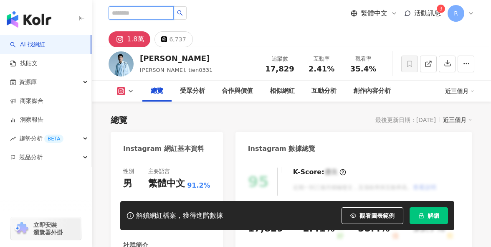
click at [124, 13] on input "search" at bounding box center [140, 12] width 65 height 13
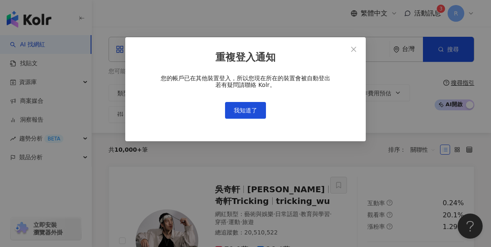
type input "**"
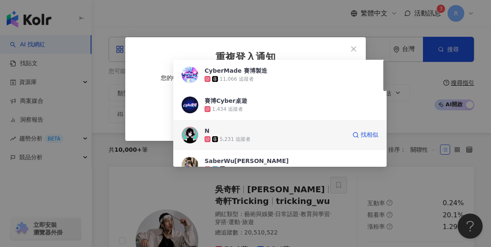
click at [331, 131] on span "N" at bounding box center [274, 130] width 141 height 8
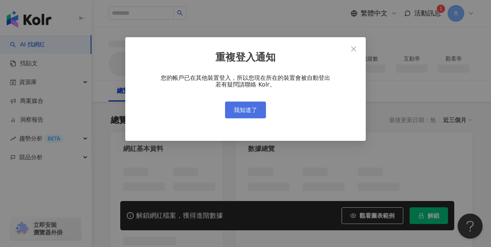
click at [243, 113] on span "我知道了" at bounding box center [245, 109] width 23 height 7
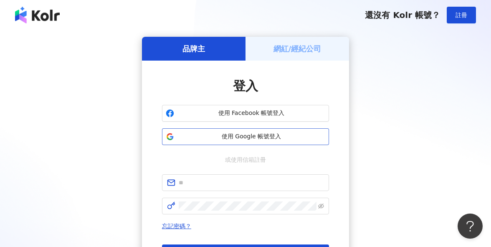
click at [259, 143] on button "使用 Google 帳號登入" at bounding box center [245, 136] width 167 height 17
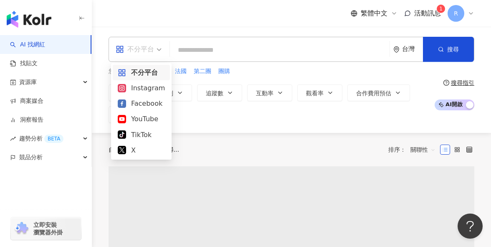
click at [159, 51] on span "不分平台" at bounding box center [139, 49] width 46 height 13
click at [159, 90] on div "Instagram" at bounding box center [141, 88] width 47 height 10
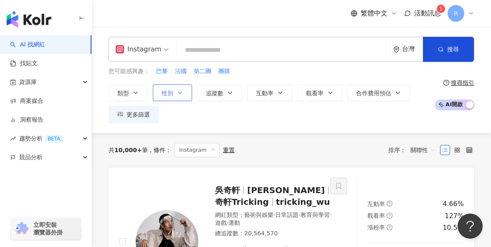
click at [173, 96] on button "性別" at bounding box center [172, 92] width 39 height 17
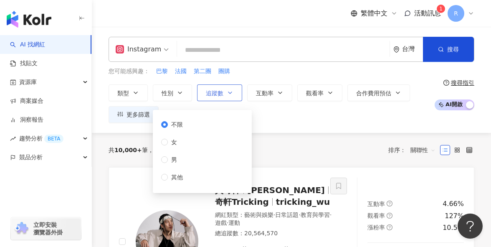
click at [223, 91] on button "追蹤數" at bounding box center [219, 92] width 45 height 17
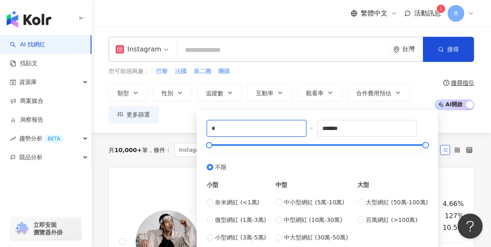
drag, startPoint x: 236, startPoint y: 124, endPoint x: 202, endPoint y: 125, distance: 34.2
click at [202, 125] on div "* - ******* 不限 小型 奈米網紅 (<1萬) 微型網紅 (1萬-3萬) 小型網紅 (3萬-5萬) 中型 中小型網紅 (5萬-10萬) 中型網紅 (…" at bounding box center [317, 181] width 231 height 132
type input "*"
type input "*****"
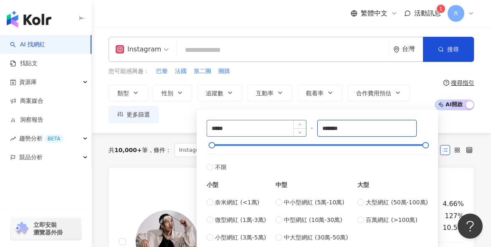
drag, startPoint x: 384, startPoint y: 132, endPoint x: 237, endPoint y: 131, distance: 147.3
click at [237, 131] on div "***** - ******* 不限 小型 奈米網紅 (<1萬) 微型網紅 (1萬-3萬) 小型網紅 (3萬-5萬) 中型 中小型網紅 (5萬-10萬) 中型…" at bounding box center [317, 181] width 221 height 122
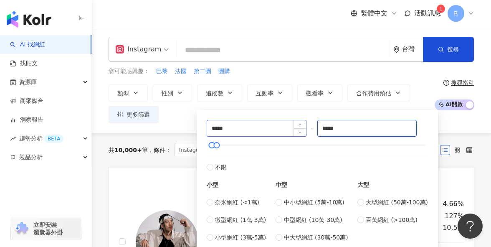
type input "*****"
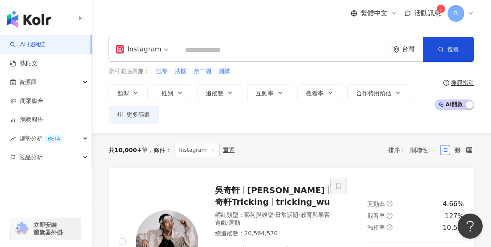
click at [281, 70] on div "您可能感興趣： 巴黎 法國 第二團 團購" at bounding box center [268, 71] width 321 height 9
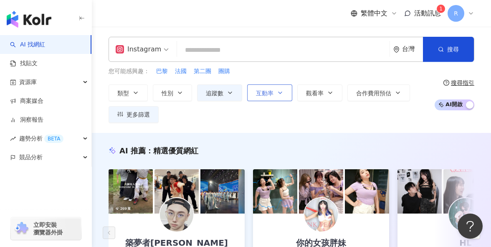
click at [278, 88] on button "互動率" at bounding box center [269, 92] width 45 height 17
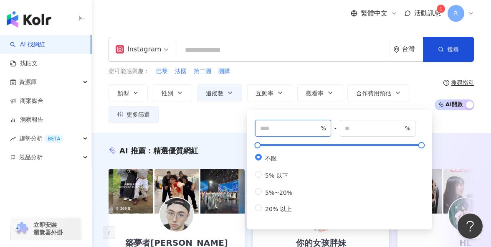
click at [281, 132] on span "%" at bounding box center [293, 128] width 76 height 17
type input "*"
click at [285, 73] on div "您可能感興趣： 巴黎 法國 第二團 團購" at bounding box center [268, 71] width 321 height 9
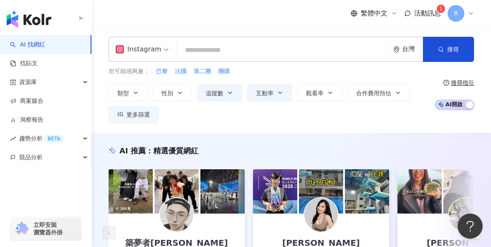
click at [280, 55] on input "search" at bounding box center [283, 50] width 206 height 16
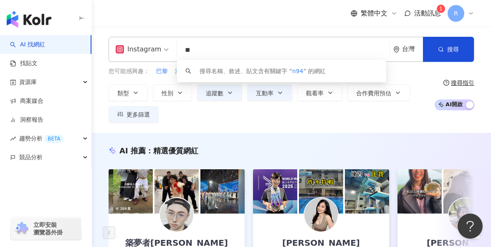
type input "*"
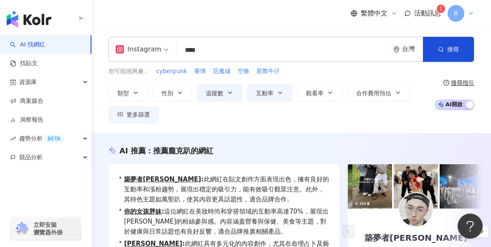
click at [314, 22] on div "繁體中文 活動訊息 1 R" at bounding box center [291, 13] width 366 height 27
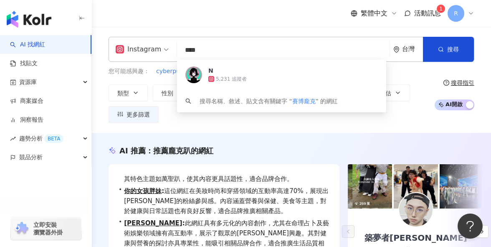
drag, startPoint x: 255, startPoint y: 52, endPoint x: 155, endPoint y: 51, distance: 100.1
click at [155, 51] on div "Instagram **** 台灣 搜尋 556fd9ca-072d-4959-b69e-7abe2863f9a7 N 5,231 追蹤者 搜尋名稱、敘述、貼…" at bounding box center [291, 49] width 366 height 25
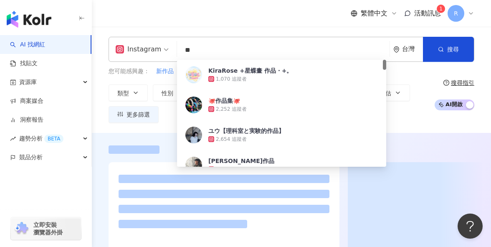
click at [182, 23] on div "繁體中文 活動訊息 1 R" at bounding box center [291, 13] width 366 height 27
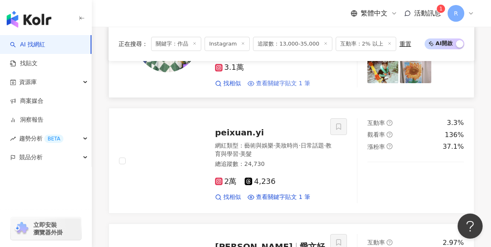
scroll to position [1343, 0]
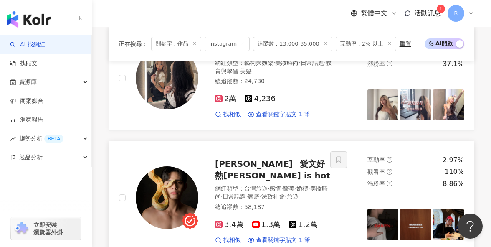
click at [443, 209] on img at bounding box center [448, 224] width 31 height 31
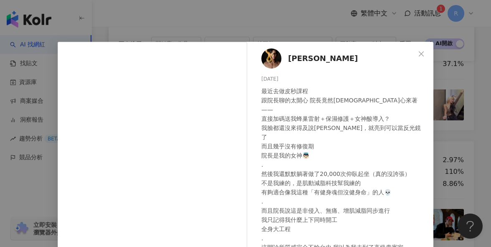
click at [449, 143] on div "Ivan愛文 2025/7/11 最近去做皮秒課程 跟院長聊的太開心 院長竟然佛心來著—— 直接加碼送我蜂巢雷射＋保濕修護＋女神酸導入？ 我臉都還沒來得及說謝…" at bounding box center [245, 123] width 491 height 247
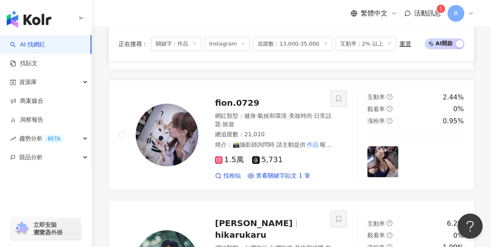
scroll to position [0, 0]
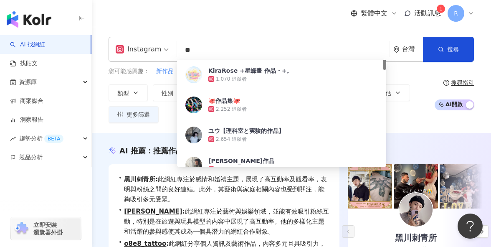
drag, startPoint x: 243, startPoint y: 55, endPoint x: 156, endPoint y: 55, distance: 87.6
click at [156, 55] on div "Instagram ** 台灣 搜尋 7efcbc54-22c0-4401-9c85-3f49a19d4050 KiraRose +星蝶畫 作品・+。 1,0…" at bounding box center [291, 49] width 366 height 25
type input "*"
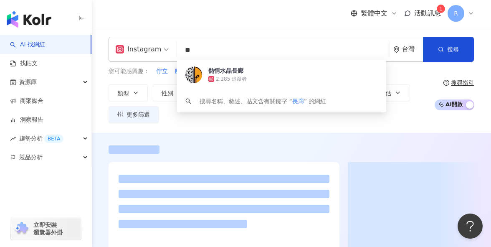
click at [211, 23] on div "繁體中文 活動訊息 1 R" at bounding box center [291, 13] width 366 height 27
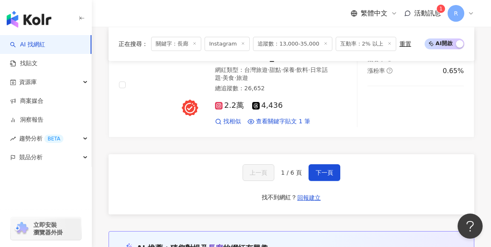
scroll to position [1668, 0]
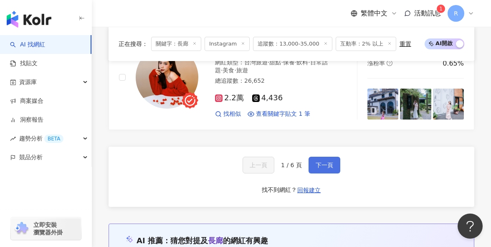
click at [325, 161] on span "下一頁" at bounding box center [324, 164] width 18 height 7
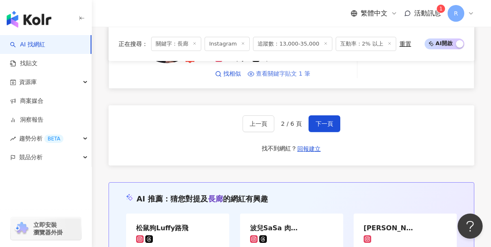
scroll to position [1666, 0]
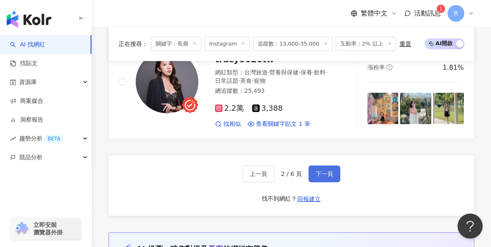
click at [328, 170] on span "下一頁" at bounding box center [324, 173] width 18 height 7
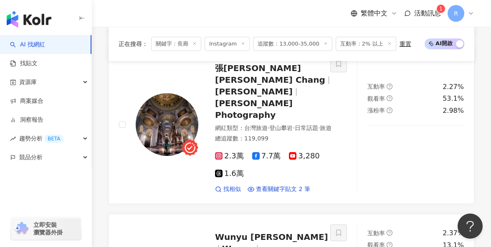
scroll to position [1242, 0]
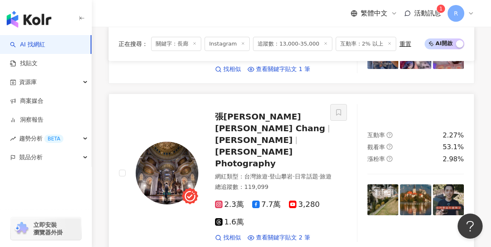
click at [175, 141] on img at bounding box center [167, 172] width 63 height 63
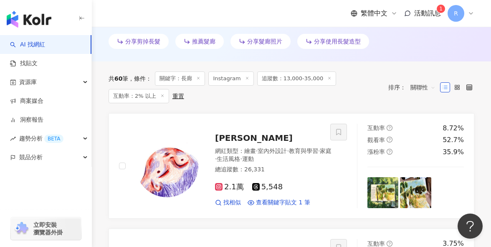
scroll to position [306, 0]
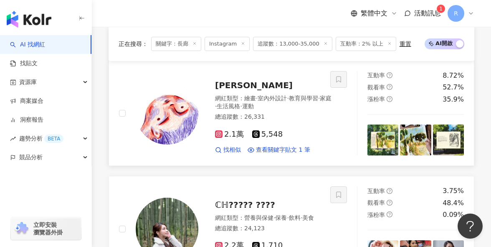
click at [167, 115] on img at bounding box center [167, 113] width 63 height 63
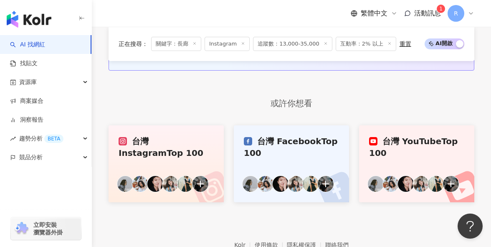
scroll to position [1776, 0]
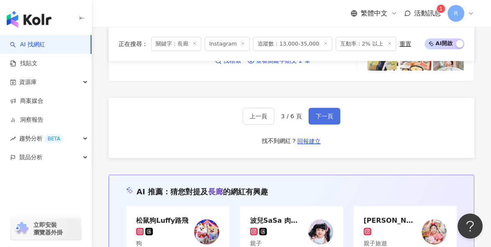
click at [327, 113] on span "下一頁" at bounding box center [324, 116] width 18 height 7
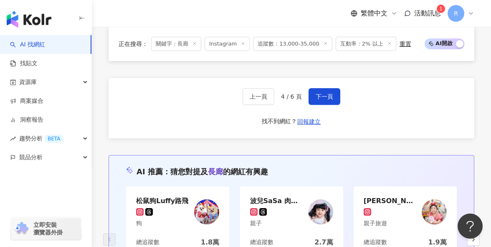
scroll to position [1729, 0]
click at [327, 88] on button "下一頁" at bounding box center [324, 96] width 32 height 17
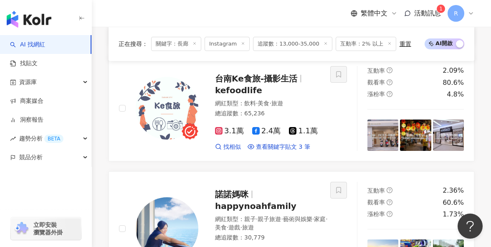
scroll to position [938, 0]
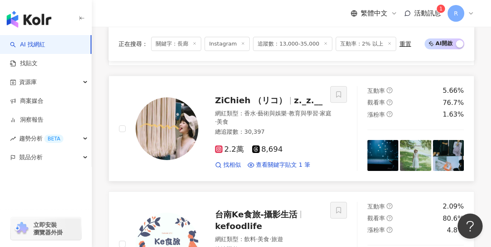
click at [224, 145] on span "2.2萬" at bounding box center [229, 149] width 29 height 9
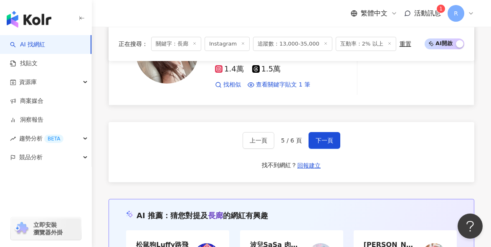
scroll to position [1774, 0]
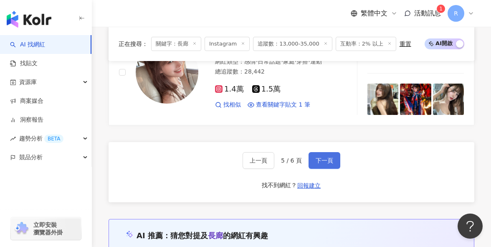
click at [324, 152] on button "下一頁" at bounding box center [324, 160] width 32 height 17
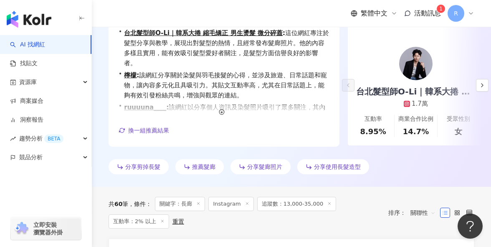
scroll to position [0, 0]
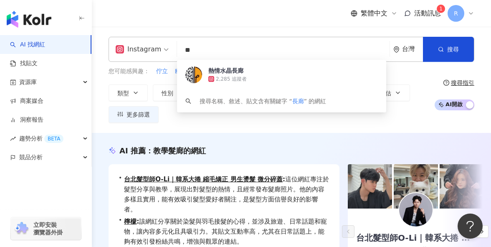
drag, startPoint x: 256, startPoint y: 56, endPoint x: 118, endPoint y: 46, distance: 138.5
click at [118, 46] on div "Instagram ** 台灣 搜尋 e362449e-1a7c-4315-89ed-b3b58cfb45c7 熱情水晶長廊 2,285 追蹤者 搜尋名稱、敘…" at bounding box center [291, 49] width 366 height 25
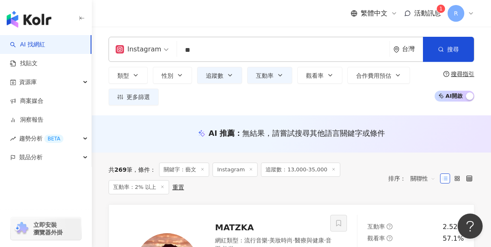
click at [234, 32] on div "Instagram ** 台灣 搜尋 6a9b5ef4-df56-4a7c-acce-4798dce524e4 藝文-𝙑𝙞𝙫𝙞𝙖𝙣 🍭 1,979 追蹤者 藝…" at bounding box center [291, 71] width 399 height 88
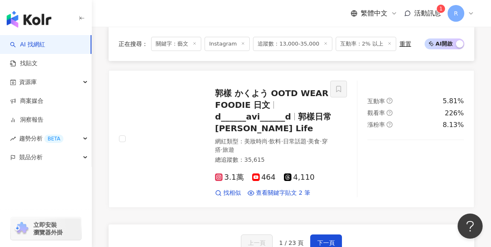
scroll to position [1534, 0]
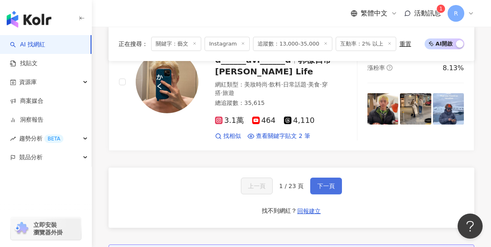
click at [324, 182] on span "下一頁" at bounding box center [326, 185] width 18 height 7
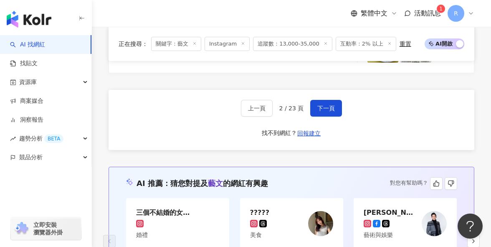
scroll to position [1464, 0]
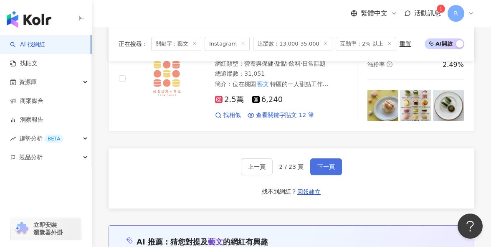
click at [328, 163] on span "下一頁" at bounding box center [326, 166] width 18 height 7
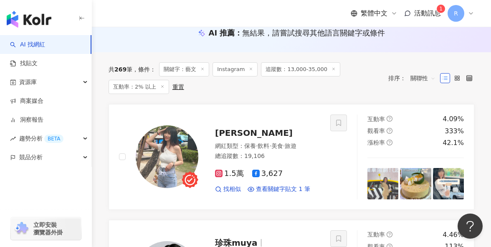
scroll to position [0, 0]
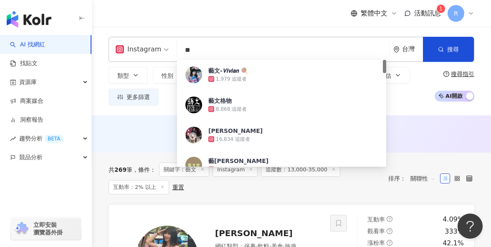
drag, startPoint x: 215, startPoint y: 54, endPoint x: 169, endPoint y: 54, distance: 46.7
click at [169, 54] on div "Instagram ** 台灣 搜尋 6a9b5ef4-df56-4a7c-acce-4798dce524e4 藝文-𝙑𝙞𝙫𝙞𝙖𝙣 🍭 1,979 追蹤者 藝…" at bounding box center [291, 49] width 366 height 25
type input "*"
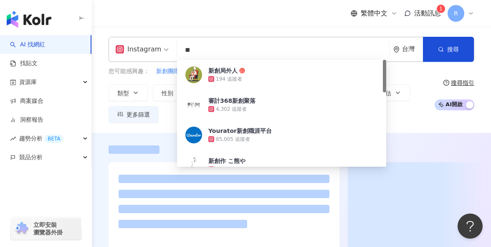
click at [229, 24] on div "繁體中文 活動訊息 1 R" at bounding box center [291, 13] width 366 height 27
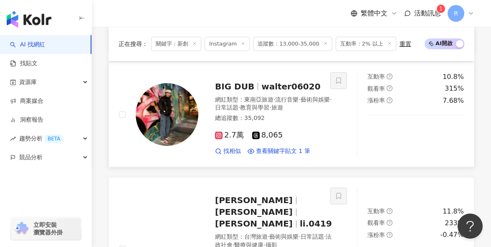
scroll to position [551, 0]
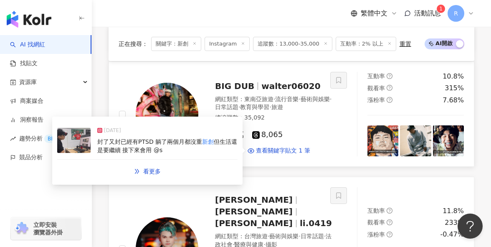
click at [222, 150] on span "但生活還是要繼續 接下來會用 @s" at bounding box center [167, 145] width 140 height 15
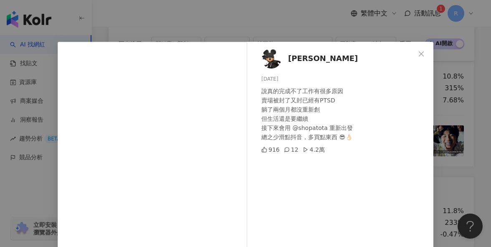
click at [463, 153] on div "Morris Wang 2025/5/8 說真的完成不了工作有很多原因 賣場被封了又封已經有PTSD 躺了兩個月都沒重新創 但生活還是要繼續 接下來會用 @s…" at bounding box center [245, 123] width 491 height 247
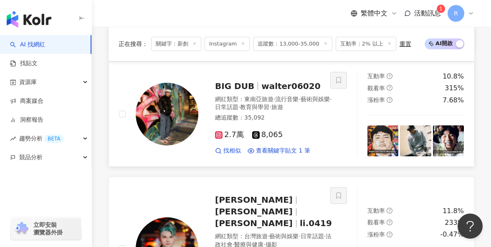
click at [449, 152] on img at bounding box center [448, 140] width 31 height 31
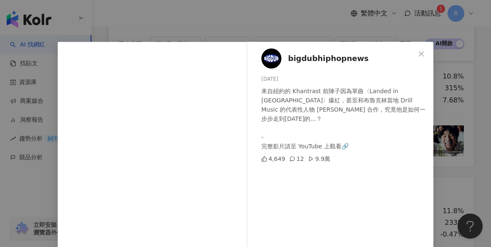
click at [459, 149] on div "bigdubhiphopnews 2025/7/10 來自紐約的 Khantrast 前陣子因為單曲〈Landed in Brooklyn〉爆紅，甚至和布魯克…" at bounding box center [245, 123] width 491 height 247
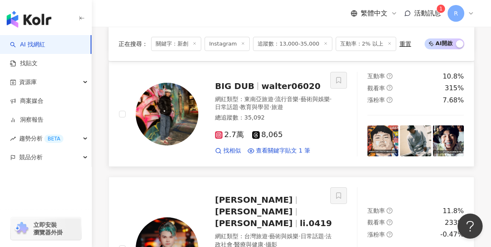
click at [414, 149] on img at bounding box center [415, 140] width 31 height 31
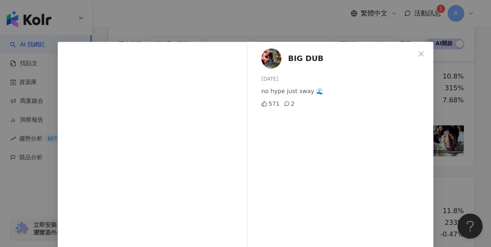
click at [458, 136] on div "BIG DUB 2025/7/16 no hype just sway 🌊 571 2 查看原始貼文" at bounding box center [245, 123] width 491 height 247
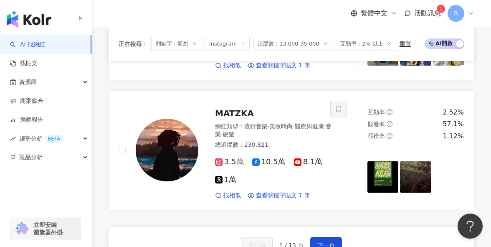
scroll to position [1688, 0]
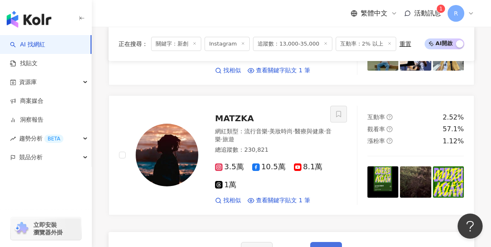
click at [317, 242] on button "下一頁" at bounding box center [326, 250] width 32 height 17
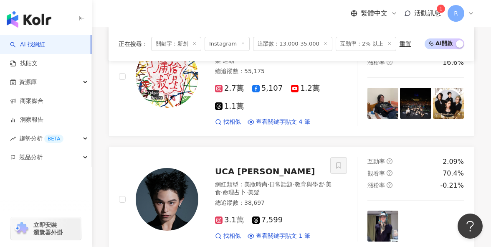
scroll to position [1618, 0]
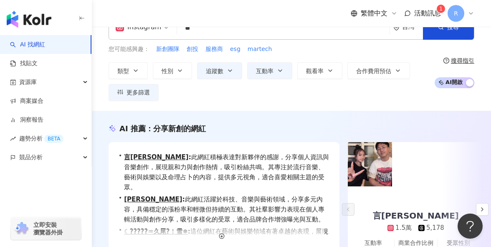
scroll to position [0, 0]
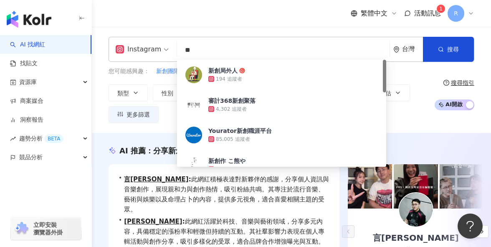
drag, startPoint x: 229, startPoint y: 57, endPoint x: 167, endPoint y: 53, distance: 61.5
click at [167, 53] on div "Instagram ** 台灣 搜尋 f143590b-8c65-4f4f-a50e-e2a66dacc8ec 新創局外人 194 追蹤者 審計368新創聚落…" at bounding box center [291, 49] width 366 height 25
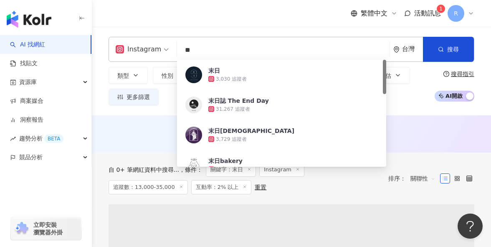
click at [294, 26] on div "繁體中文 活動訊息 1 R" at bounding box center [291, 13] width 366 height 27
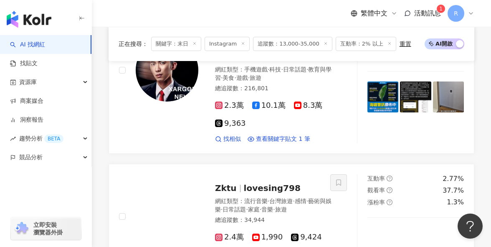
scroll to position [1503, 0]
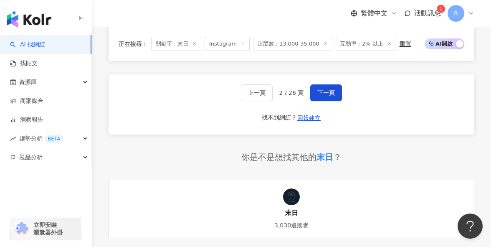
scroll to position [1555, 0]
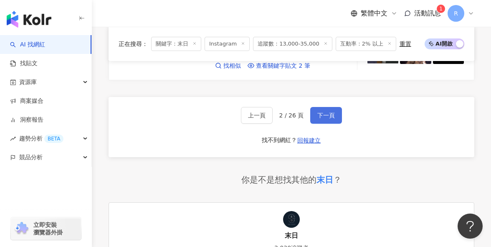
click at [328, 112] on span "下一頁" at bounding box center [326, 115] width 18 height 7
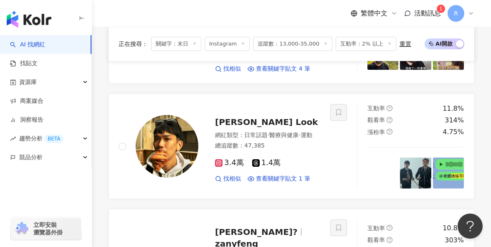
scroll to position [0, 0]
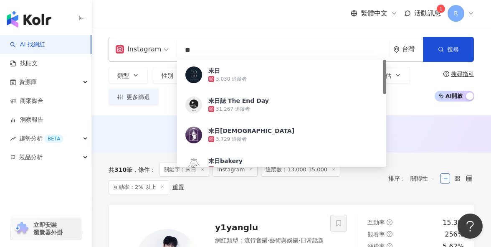
drag, startPoint x: 243, startPoint y: 45, endPoint x: 177, endPoint y: 51, distance: 66.3
click at [180, 51] on input "**" at bounding box center [283, 50] width 206 height 16
drag, startPoint x: 201, startPoint y: 51, endPoint x: 153, endPoint y: 51, distance: 48.4
click at [153, 51] on div "Instagram ** 台灣 搜尋 e5532e27-669a-4597-99bc-23e7565c7c8e 末日 3,030 追蹤者 末日誌 The En…" at bounding box center [291, 49] width 366 height 25
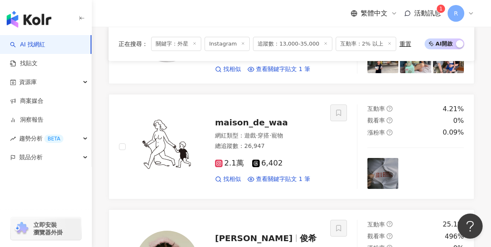
scroll to position [729, 0]
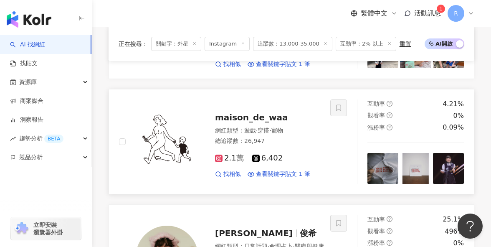
type input "**"
click at [450, 164] on img at bounding box center [448, 168] width 31 height 31
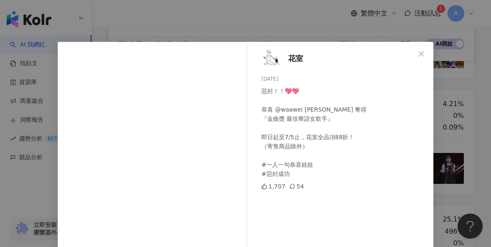
click at [465, 152] on div "花室 2025/6/29 惡封！！💖💖 恭喜 @waawei 魏如萱 奪得 『金曲獎 最佳華語女歌手』 即日起至7/5止，花室全品項88折！ （寄售商品除外）…" at bounding box center [245, 123] width 491 height 247
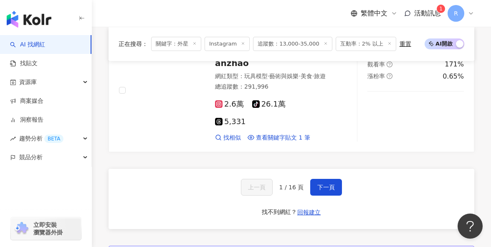
scroll to position [1503, 0]
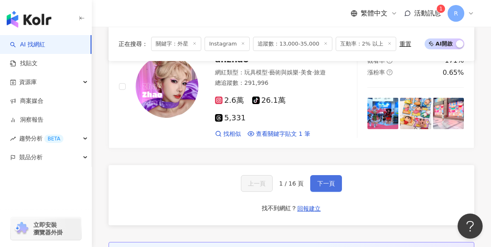
click at [328, 175] on button "下一頁" at bounding box center [326, 183] width 32 height 17
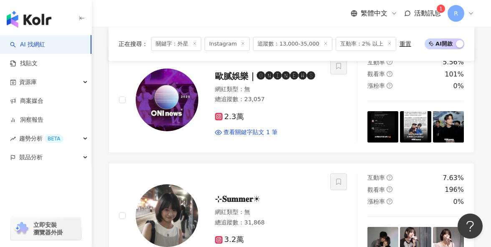
scroll to position [0, 0]
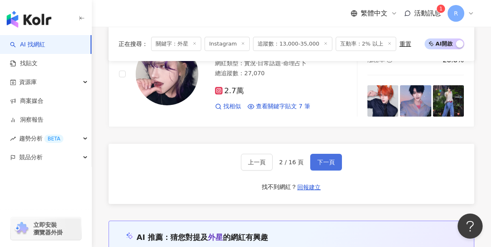
click at [320, 159] on span "下一頁" at bounding box center [326, 162] width 18 height 7
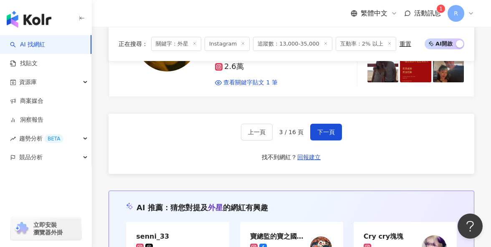
scroll to position [1534, 0]
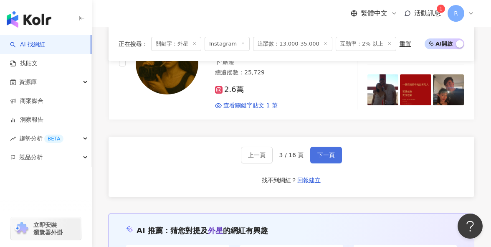
click at [323, 151] on span "下一頁" at bounding box center [326, 154] width 18 height 7
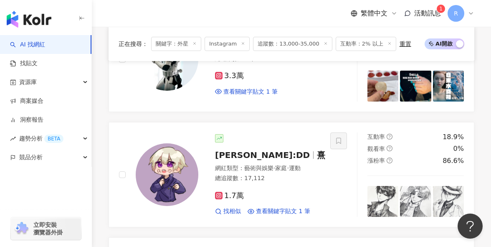
scroll to position [955, 0]
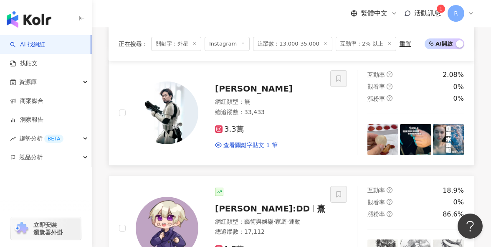
click at [368, 141] on img at bounding box center [382, 139] width 31 height 31
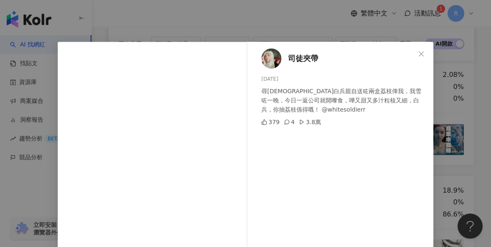
click at [456, 115] on div "司徒夾帶 2025/7/9 尋日白兵親自送咗兩盒荔枝俾我，我雪咗一晚，今日一返公司就開嚟食，嘩又甜又多汁粒核又細，白兵，你抽荔枝係得嘅！ @whitesold…" at bounding box center [245, 123] width 491 height 247
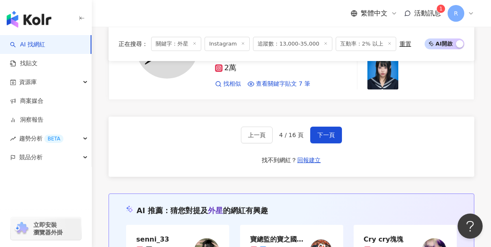
scroll to position [1480, 0]
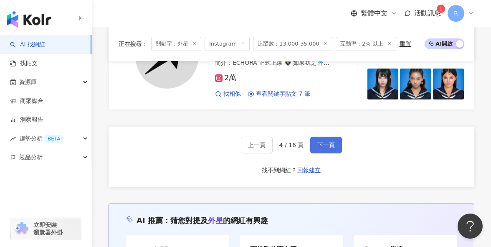
click at [317, 141] on span "下一頁" at bounding box center [326, 144] width 18 height 7
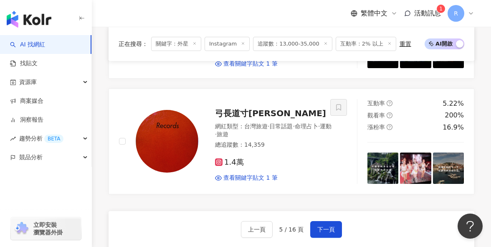
scroll to position [1491, 0]
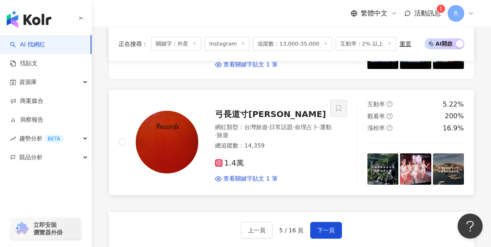
click at [383, 153] on img at bounding box center [382, 168] width 31 height 31
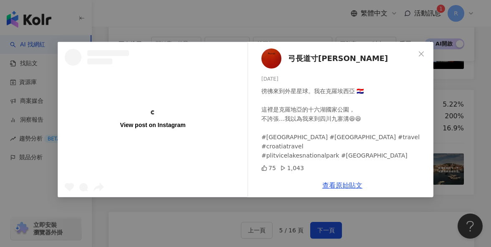
click at [449, 109] on div "View post on Instagram 弓長道寸Sharon 2025/7/9 徬彿來到外星星球。我在克羅埃西亞 🇭🇷 這裡是克羅地亞的十六湖國家公園，…" at bounding box center [245, 123] width 491 height 247
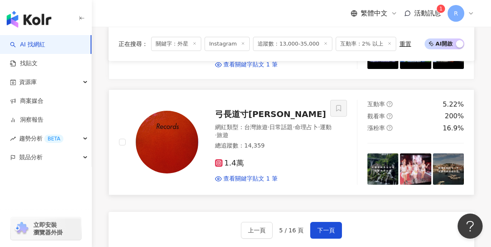
click at [423, 153] on img at bounding box center [415, 168] width 31 height 31
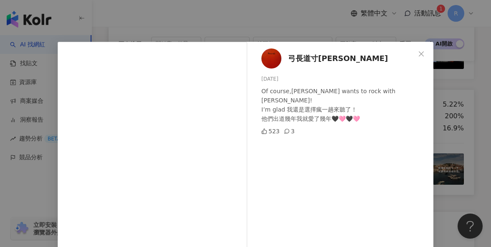
click at [452, 118] on div "弓長道寸Sharon 2025/7/8 Of course,Sharon wants to rock with Jennie! I’m glad 我還是選擇瘋…" at bounding box center [245, 123] width 491 height 247
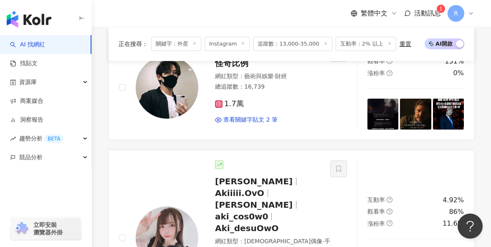
scroll to position [778, 0]
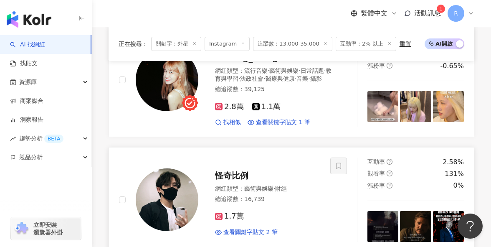
click at [392, 211] on img at bounding box center [382, 226] width 31 height 31
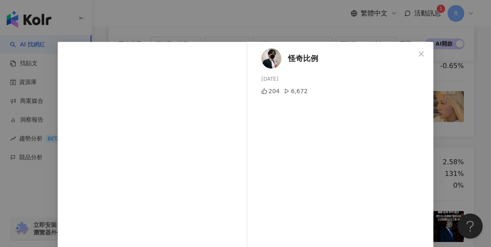
click at [471, 121] on div "怪奇比例 2025/4/25 204 6,672 查看原始貼文" at bounding box center [245, 123] width 491 height 247
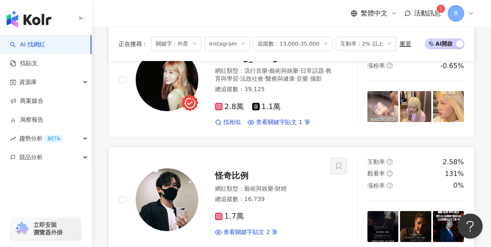
click at [420, 211] on img at bounding box center [415, 226] width 31 height 31
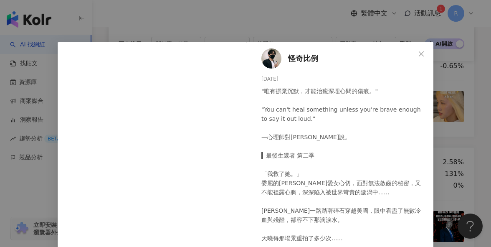
click at [460, 165] on div "怪奇比例 2025/4/16 "唯有摒棄沉默，才能治癒深埋心間的傷痕。" "You can't heal something unless you're br…" at bounding box center [245, 123] width 491 height 247
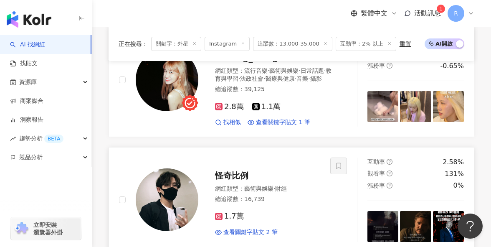
click at [177, 180] on img at bounding box center [167, 199] width 63 height 63
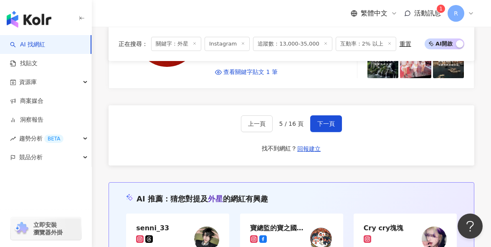
scroll to position [1571, 0]
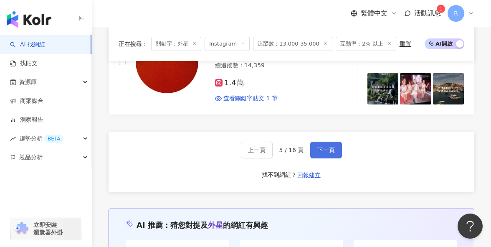
click at [321, 141] on button "下一頁" at bounding box center [326, 149] width 32 height 17
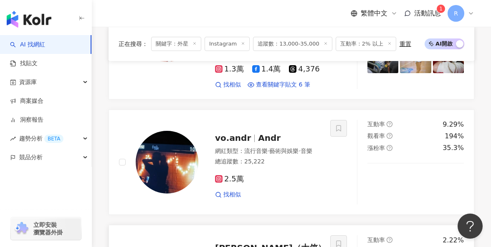
scroll to position [1129, 0]
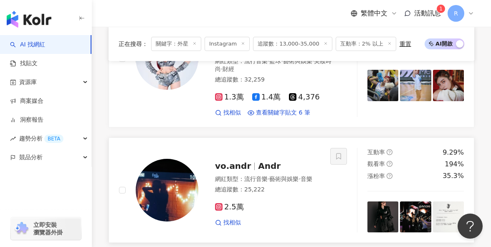
click at [387, 201] on img at bounding box center [382, 216] width 31 height 31
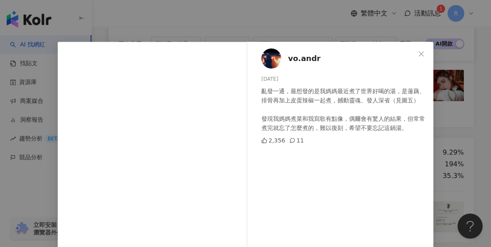
click at [439, 175] on div "vo.andr 2025/7/4 亂發一通，最想發的是我媽媽最近煮了世界好喝的湯，是蓮藕、排骨再加上皮蛋辣椒一起煮，撼動靈魂、發人深省（見圖五） 發現我媽媽煮…" at bounding box center [245, 123] width 491 height 247
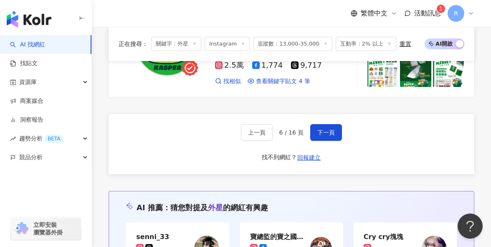
scroll to position [1489, 0]
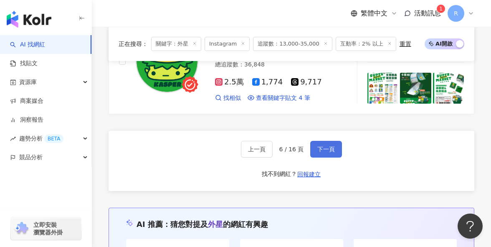
click at [318, 146] on span "下一頁" at bounding box center [326, 149] width 18 height 7
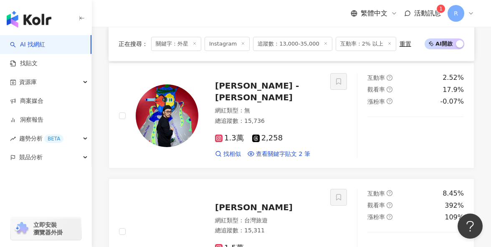
scroll to position [764, 0]
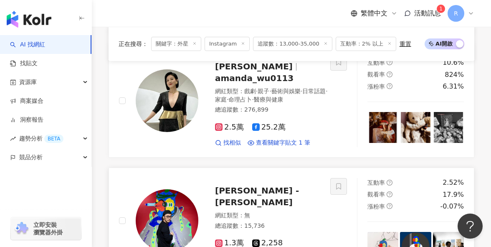
click at [438, 232] on img at bounding box center [448, 247] width 31 height 31
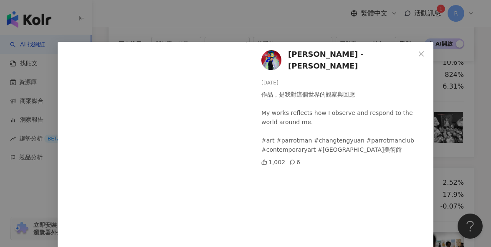
click at [449, 151] on div "CHANG Tengyuan - 張騰遠 2025/7/19 作品，是我對這個世界的觀察與回應 My works reflects how I observe…" at bounding box center [245, 123] width 491 height 247
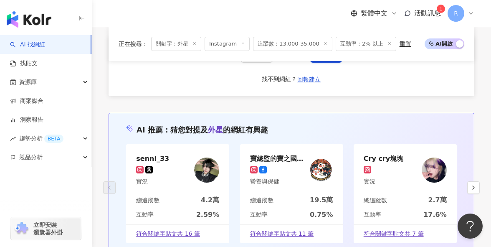
scroll to position [1394, 0]
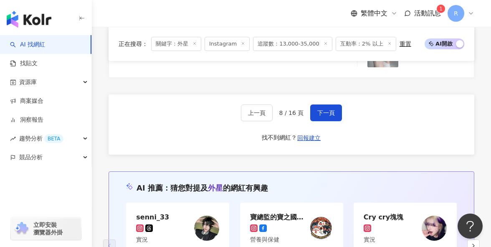
scroll to position [1480, 0]
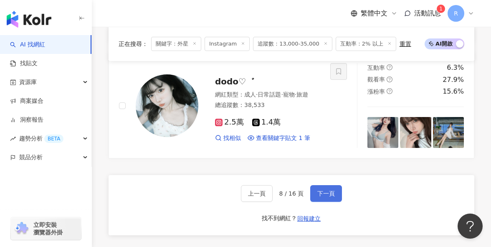
click at [316, 185] on button "下一頁" at bounding box center [326, 193] width 32 height 17
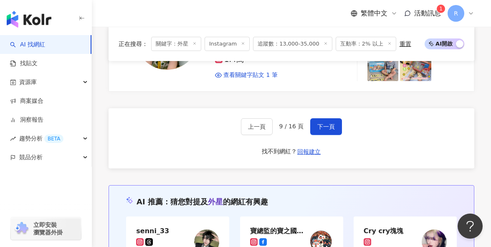
scroll to position [1580, 0]
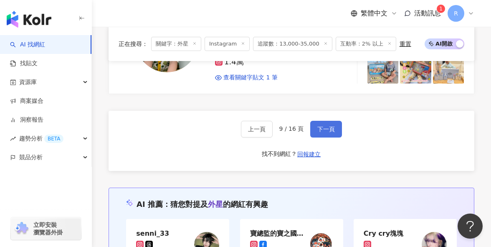
click at [313, 121] on button "下一頁" at bounding box center [326, 129] width 32 height 17
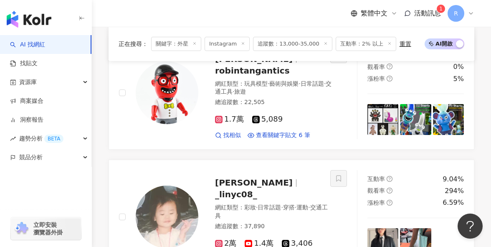
scroll to position [1587, 0]
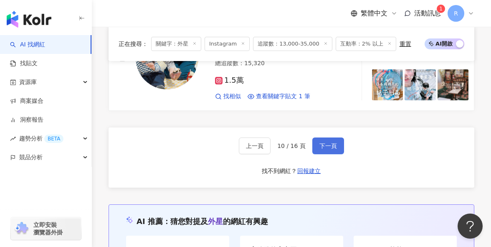
click at [330, 137] on button "下一頁" at bounding box center [328, 145] width 32 height 17
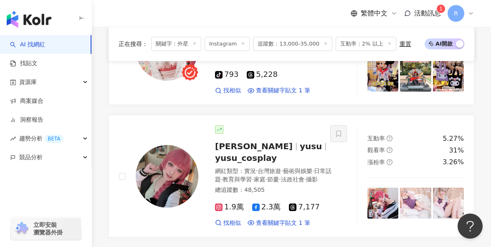
scroll to position [1445, 0]
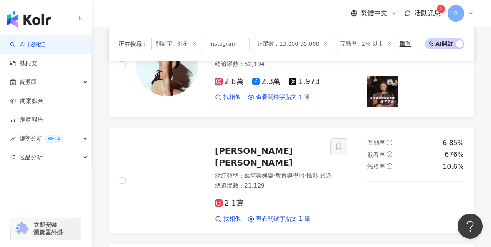
scroll to position [421, 0]
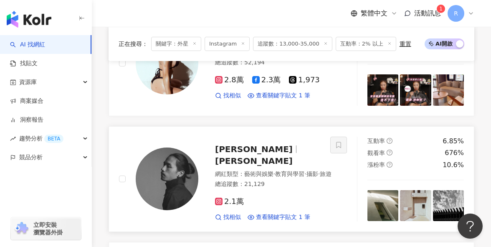
click at [162, 162] on img at bounding box center [167, 178] width 63 height 63
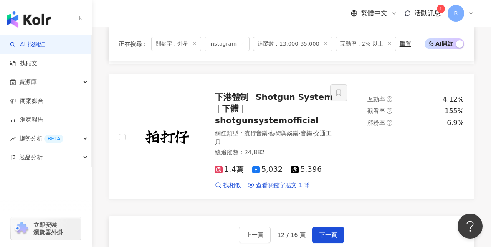
scroll to position [1509, 0]
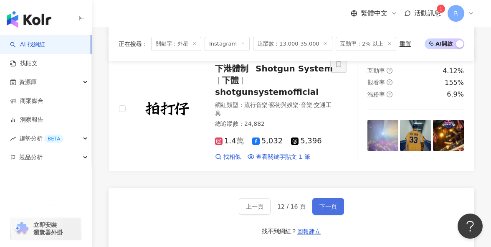
click at [332, 198] on button "下一頁" at bounding box center [328, 206] width 32 height 17
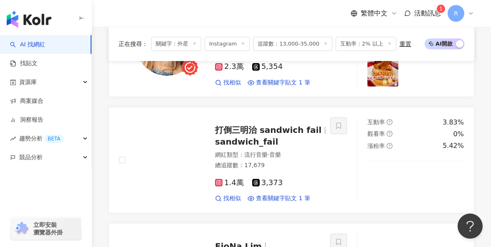
scroll to position [1484, 0]
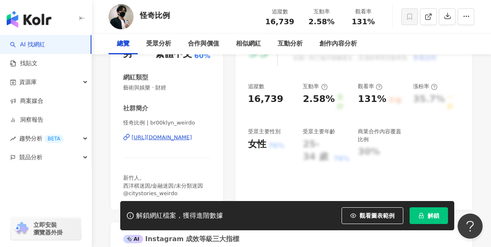
click at [127, 119] on span "怪奇比例 | br00klyn_weirdo" at bounding box center [166, 123] width 87 height 8
drag, startPoint x: 125, startPoint y: 121, endPoint x: 203, endPoint y: 121, distance: 78.0
click at [203, 121] on span "怪奇比例 | br00klyn_weirdo" at bounding box center [166, 123] width 87 height 8
copy span "怪奇比例 | br00klyn_weirdo"
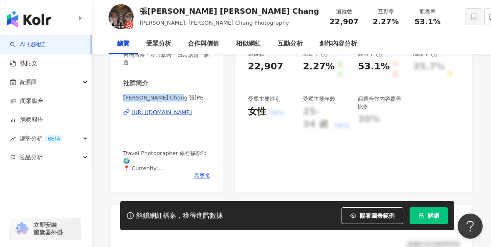
copy span "[PERSON_NAME] Chang 張[PERSON_NAME]"
drag, startPoint x: 124, startPoint y: 97, endPoint x: 179, endPoint y: 97, distance: 55.1
click at [179, 97] on span "[PERSON_NAME] Chang 張[PERSON_NAME] | wilhelmchangphotography" at bounding box center [166, 98] width 87 height 8
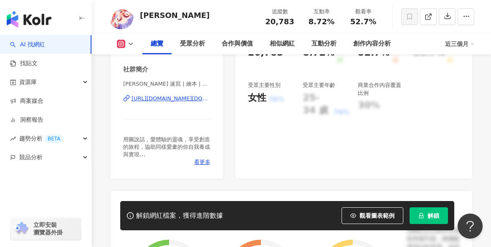
scroll to position [172, 0]
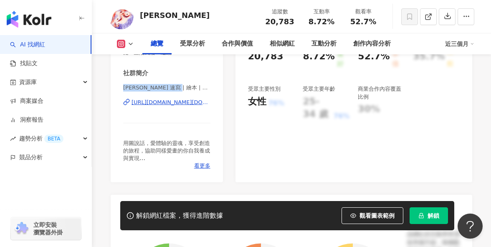
drag, startPoint x: 124, startPoint y: 89, endPoint x: 170, endPoint y: 88, distance: 45.9
click at [170, 88] on span "Michelle Ding 速寫 | 繪本 | 課程 | michelle.ding44" at bounding box center [166, 88] width 87 height 8
copy span "Michelle Ding 速寫"
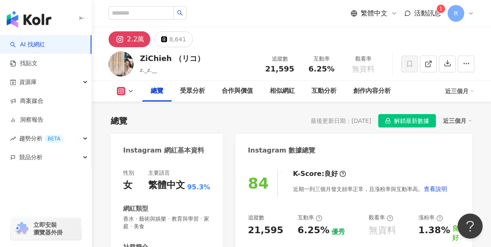
scroll to position [102, 0]
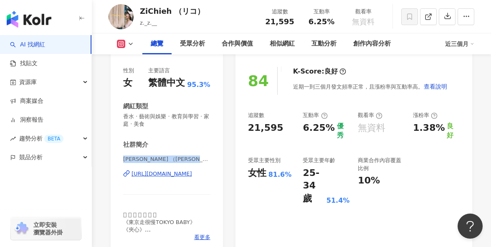
drag, startPoint x: 122, startPoint y: 160, endPoint x: 190, endPoint y: 159, distance: 67.6
click at [190, 159] on div "性別 女 主要語言 繁體中文 95.3% 網紅類型 香水 · 藝術與娛樂 · 教育與學習 · 家庭 · 美食 社群簡介 Li-Chieh （リコ） | z._…" at bounding box center [167, 155] width 112 height 195
